Goal: Information Seeking & Learning: Find specific fact

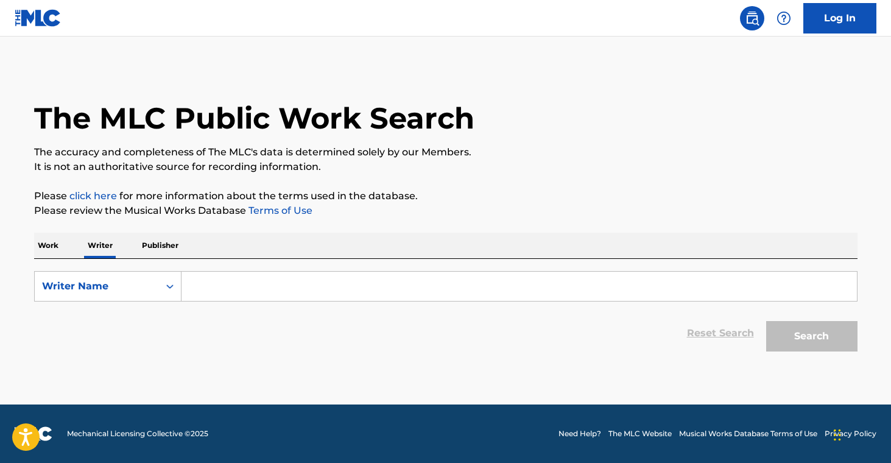
click at [168, 242] on p "Publisher" at bounding box center [160, 246] width 44 height 26
click at [237, 278] on input "Search Form" at bounding box center [520, 286] width 676 height 29
paste input "SAME MOON PUBLISHING"
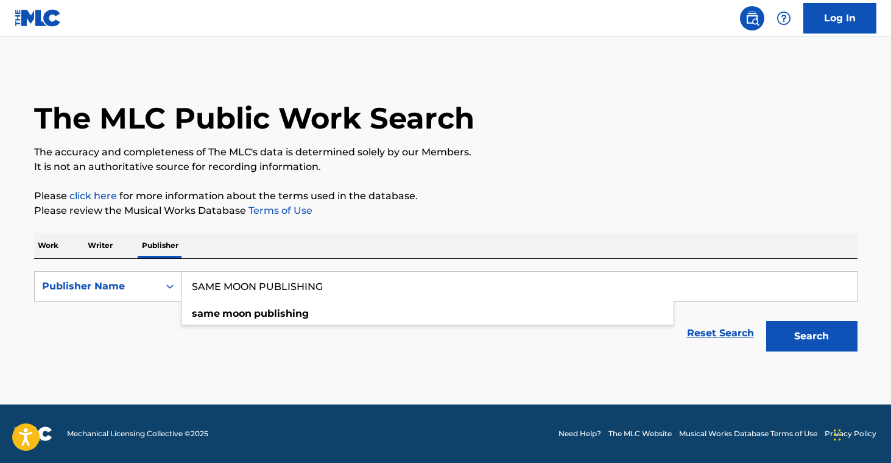
type input "SAME MOON PUBLISHING"
click at [807, 340] on button "Search" at bounding box center [811, 336] width 91 height 30
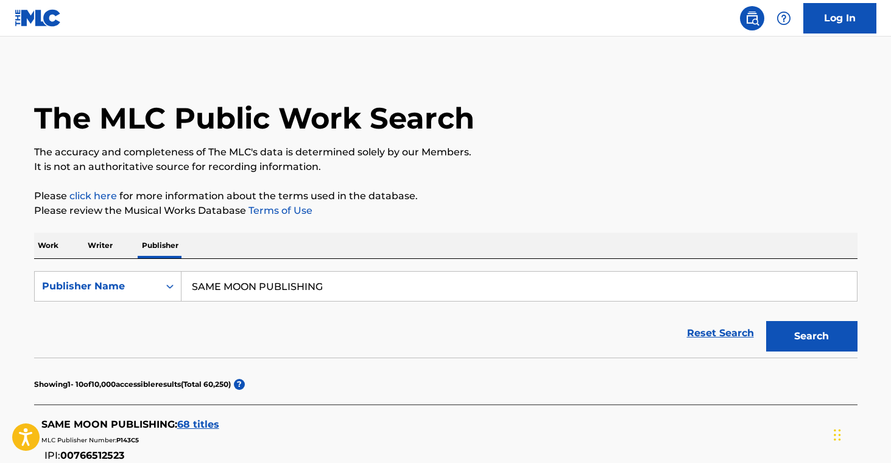
click at [206, 425] on span "68 titles" at bounding box center [198, 424] width 42 height 12
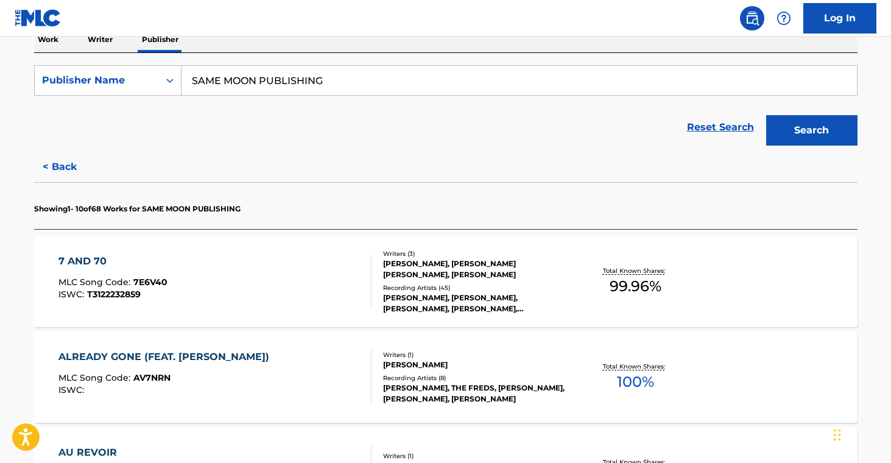
scroll to position [207, 0]
click at [506, 272] on div "[PERSON_NAME], [PERSON_NAME] [PERSON_NAME], [PERSON_NAME]" at bounding box center [475, 269] width 184 height 22
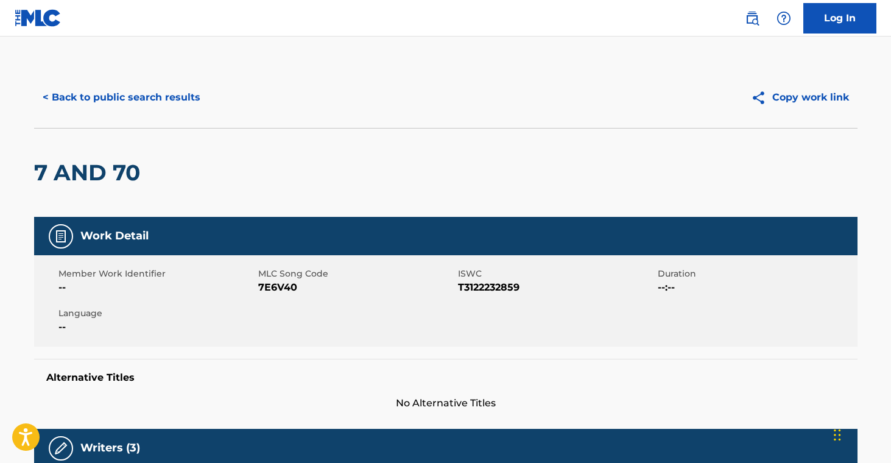
click at [154, 107] on button "< Back to public search results" at bounding box center [121, 97] width 175 height 30
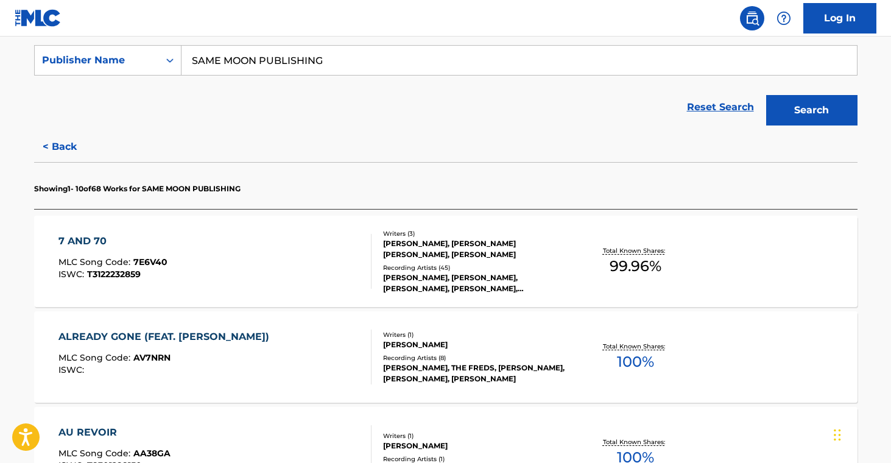
click at [559, 330] on div "Writers ( 1 ) [PERSON_NAME] Recording Artists ( 8 ) [PERSON_NAME], THE FREDS, […" at bounding box center [470, 357] width 196 height 54
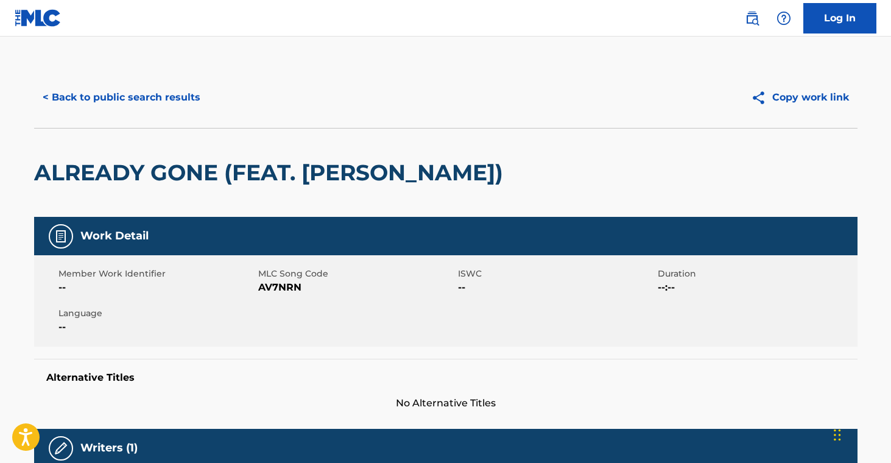
click at [175, 89] on button "< Back to public search results" at bounding box center [121, 97] width 175 height 30
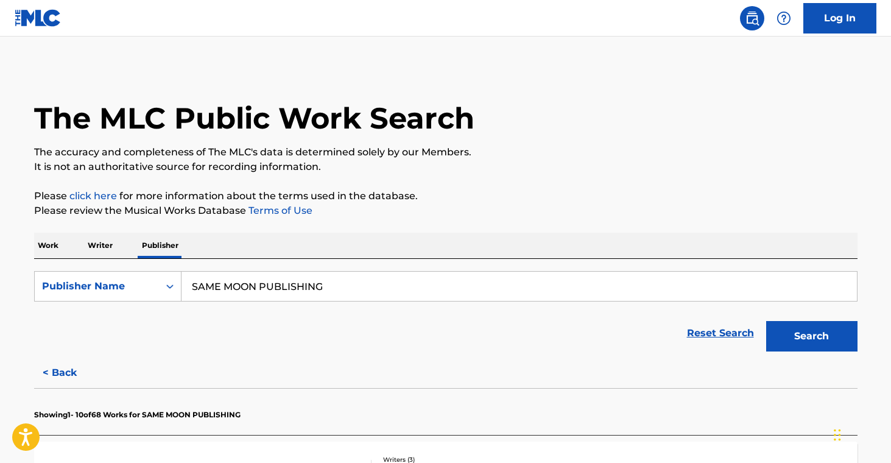
drag, startPoint x: 331, startPoint y: 291, endPoint x: 22, endPoint y: 235, distance: 314.4
